Goal: Complete application form

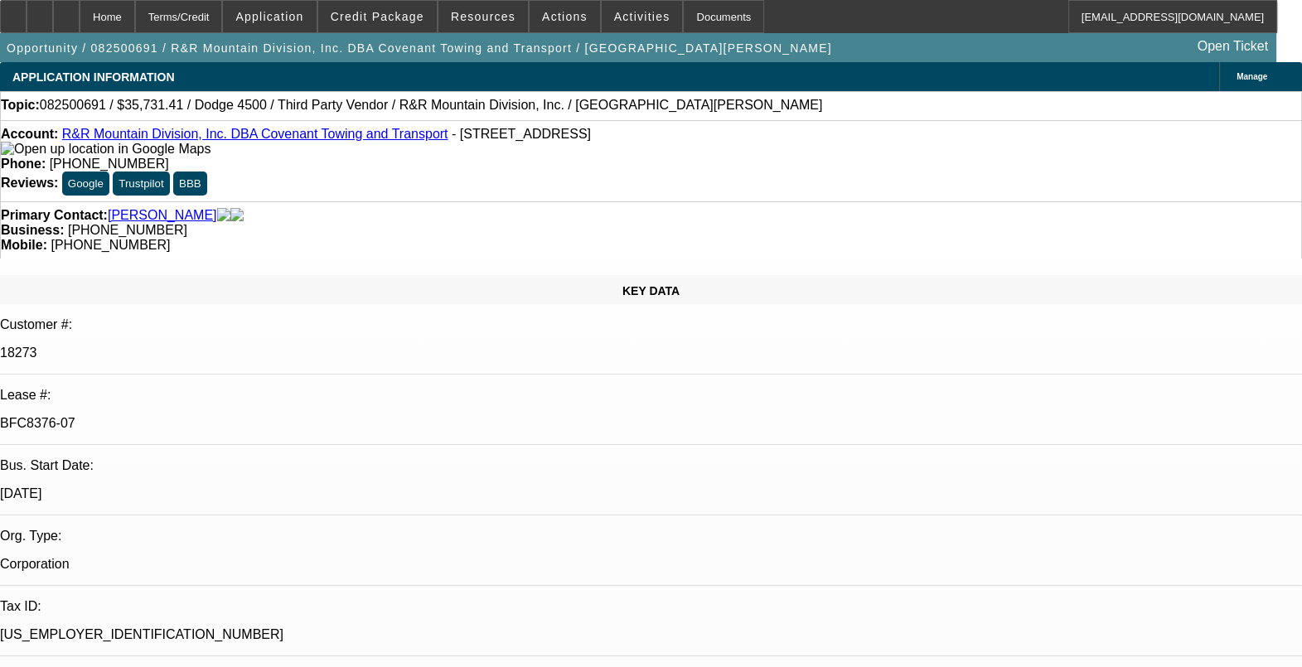
select select "0"
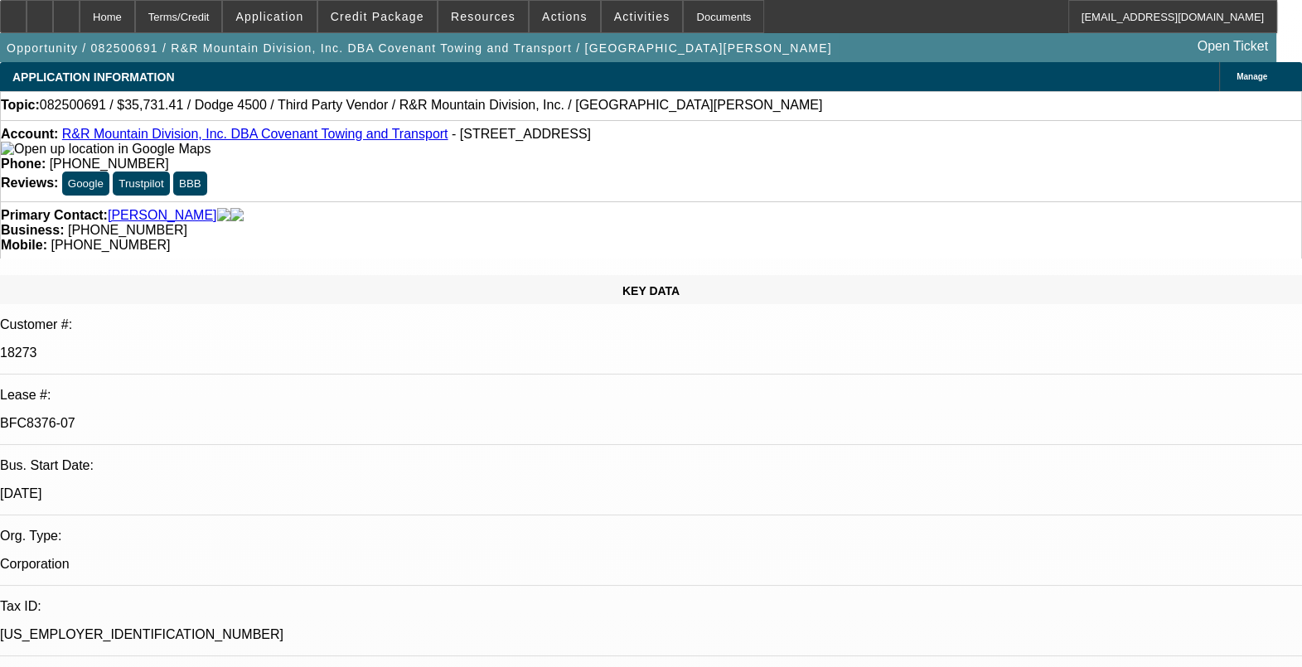
select select "0"
select select "1"
select select "6"
select select "1"
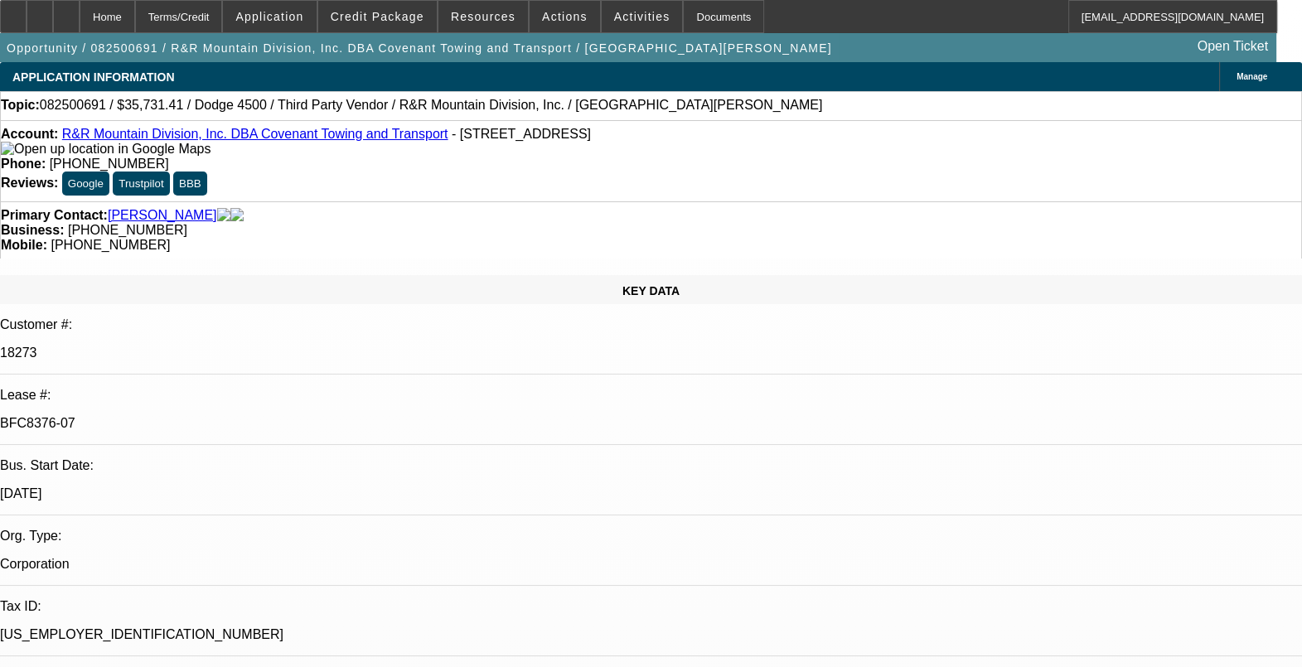
select select "1"
select select "6"
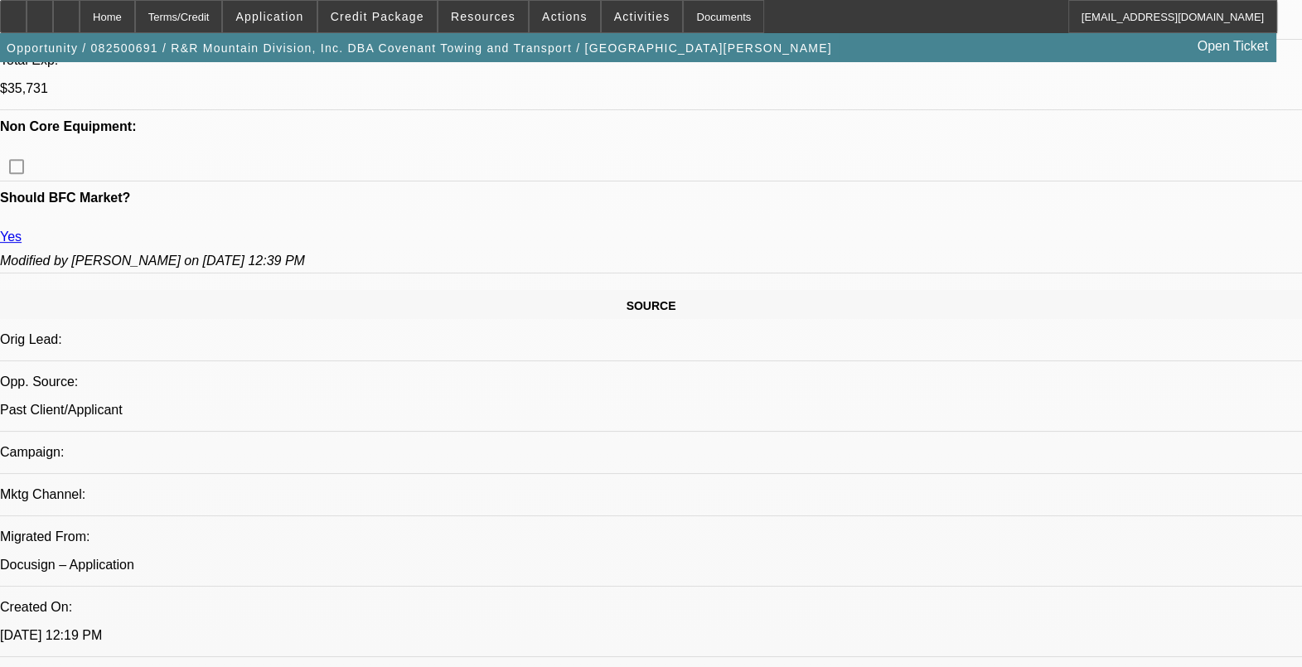
scroll to position [932, 0]
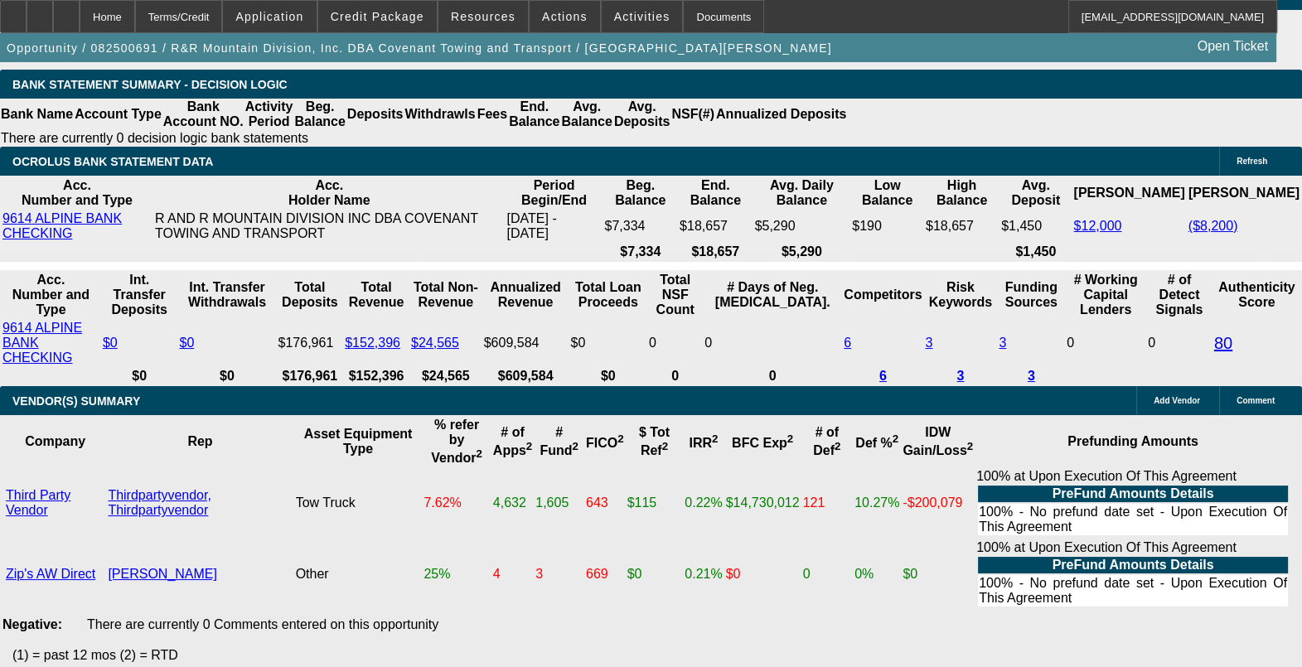
scroll to position [3700, 0]
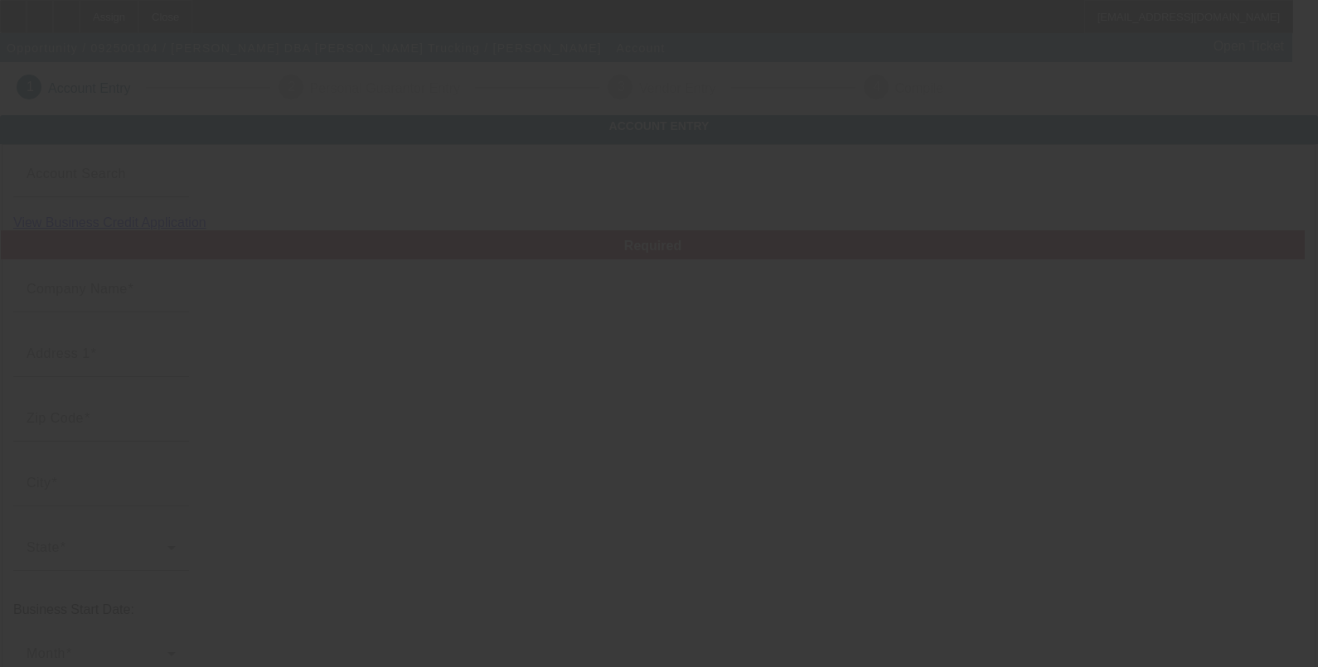
type input "[PERSON_NAME]"
type input "[STREET_ADDRESS][PERSON_NAME]"
type input "75160"
type input "[PERSON_NAME]"
type input "[PHONE_NUMBER]"
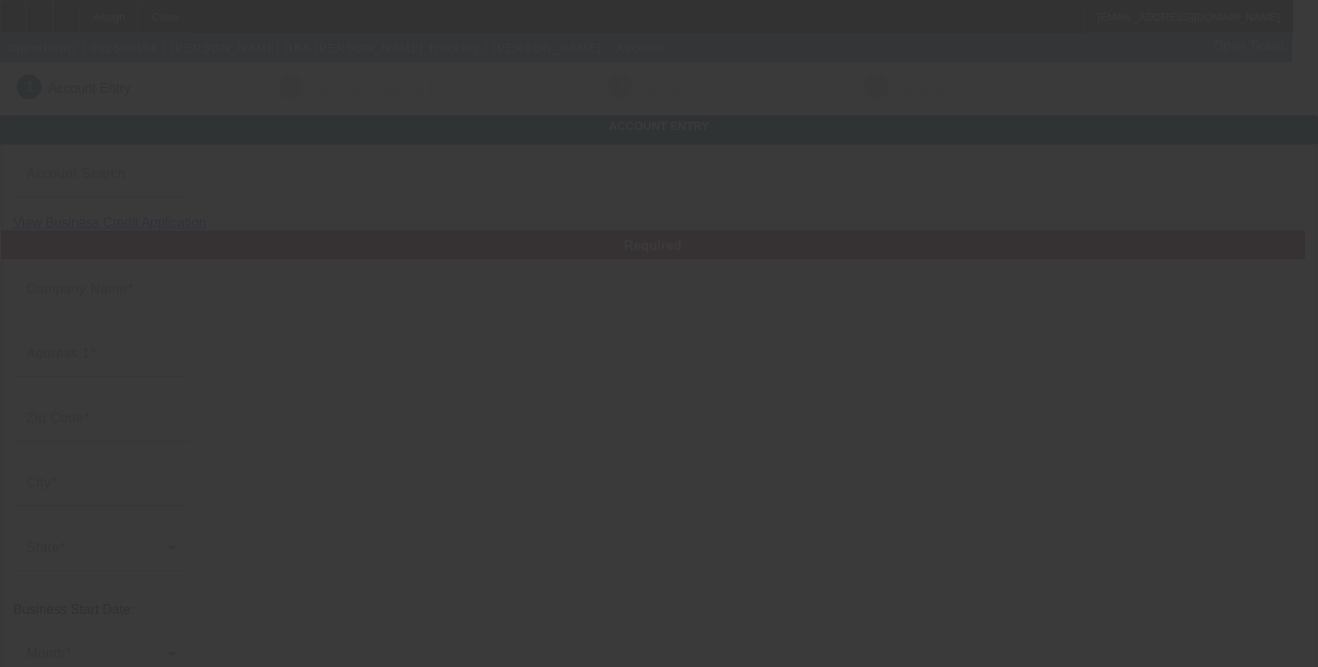
type input "[PERSON_NAME] Trucking"
type input "[EMAIL_ADDRESS][DOMAIN_NAME]"
type input "834640891"
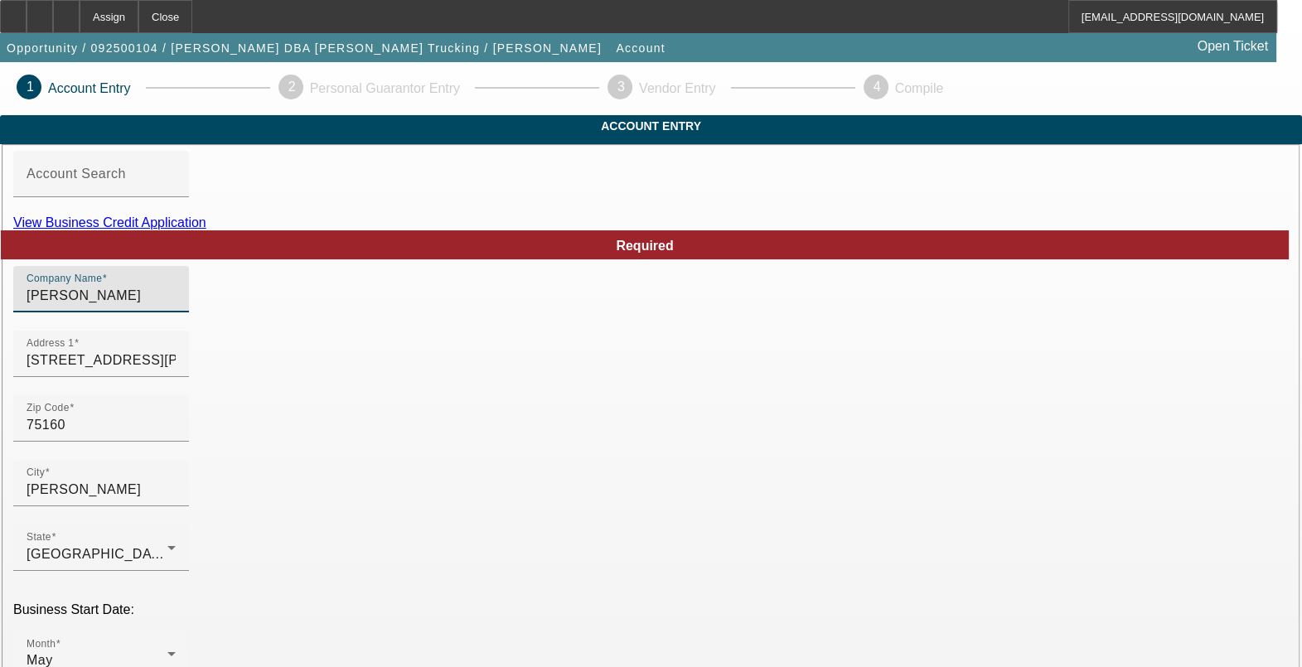
drag, startPoint x: 291, startPoint y: 319, endPoint x: 204, endPoint y: 325, distance: 87.2
click at [176, 306] on input "[PERSON_NAME]" at bounding box center [101, 296] width 149 height 20
drag, startPoint x: 774, startPoint y: 326, endPoint x: 663, endPoint y: 327, distance: 111.1
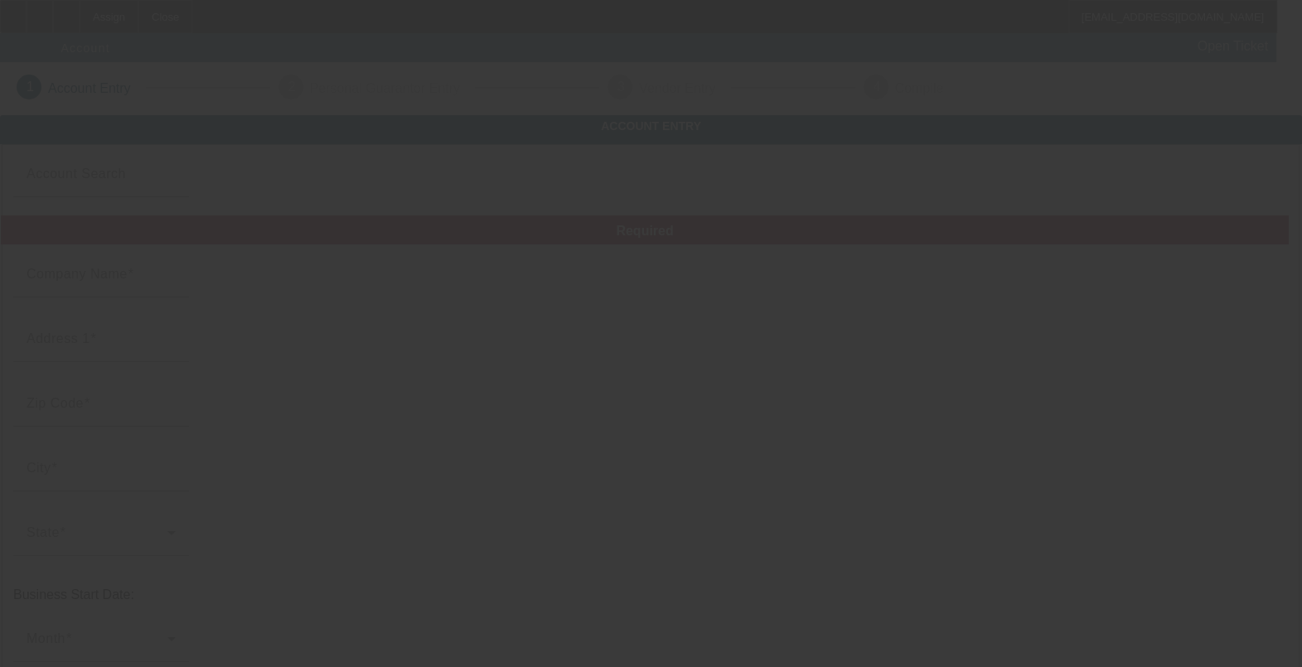
type input "[PERSON_NAME]"
type input "[STREET_ADDRESS][PERSON_NAME]"
type input "75160"
type input "[PERSON_NAME]"
type input "[PHONE_NUMBER]"
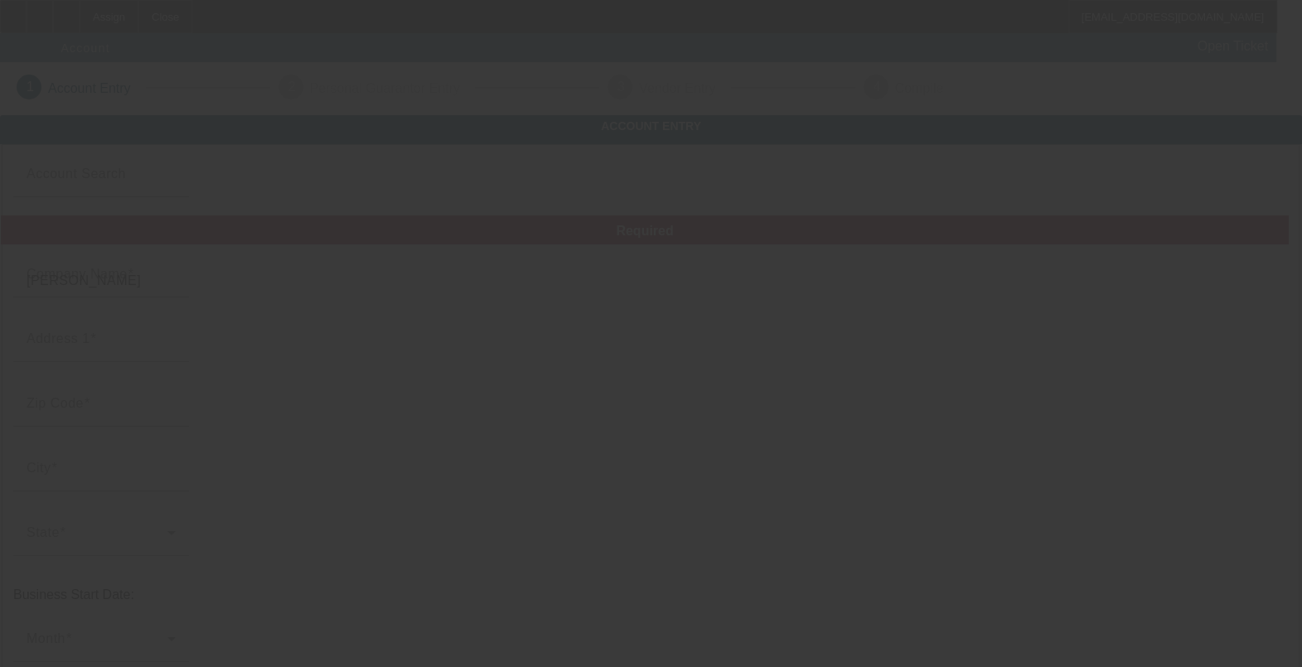
type input "[PERSON_NAME] Trucking"
type input "[EMAIL_ADDRESS][DOMAIN_NAME]"
type input "834640891"
